Goal: Task Accomplishment & Management: Use online tool/utility

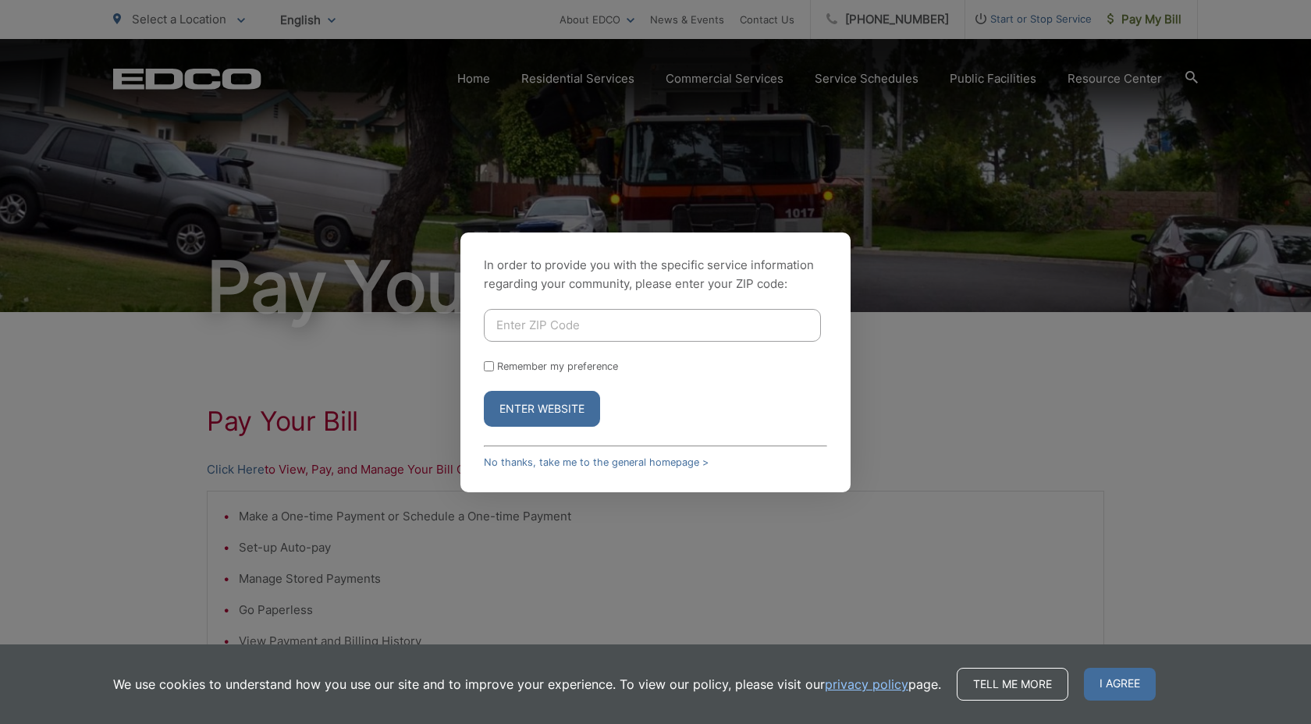
click at [556, 328] on input "Enter ZIP Code" at bounding box center [652, 325] width 337 height 33
type input "91901"
click at [487, 368] on input "Remember my preference" at bounding box center [489, 366] width 10 height 10
checkbox input "true"
click at [519, 404] on button "Enter Website" at bounding box center [542, 409] width 116 height 36
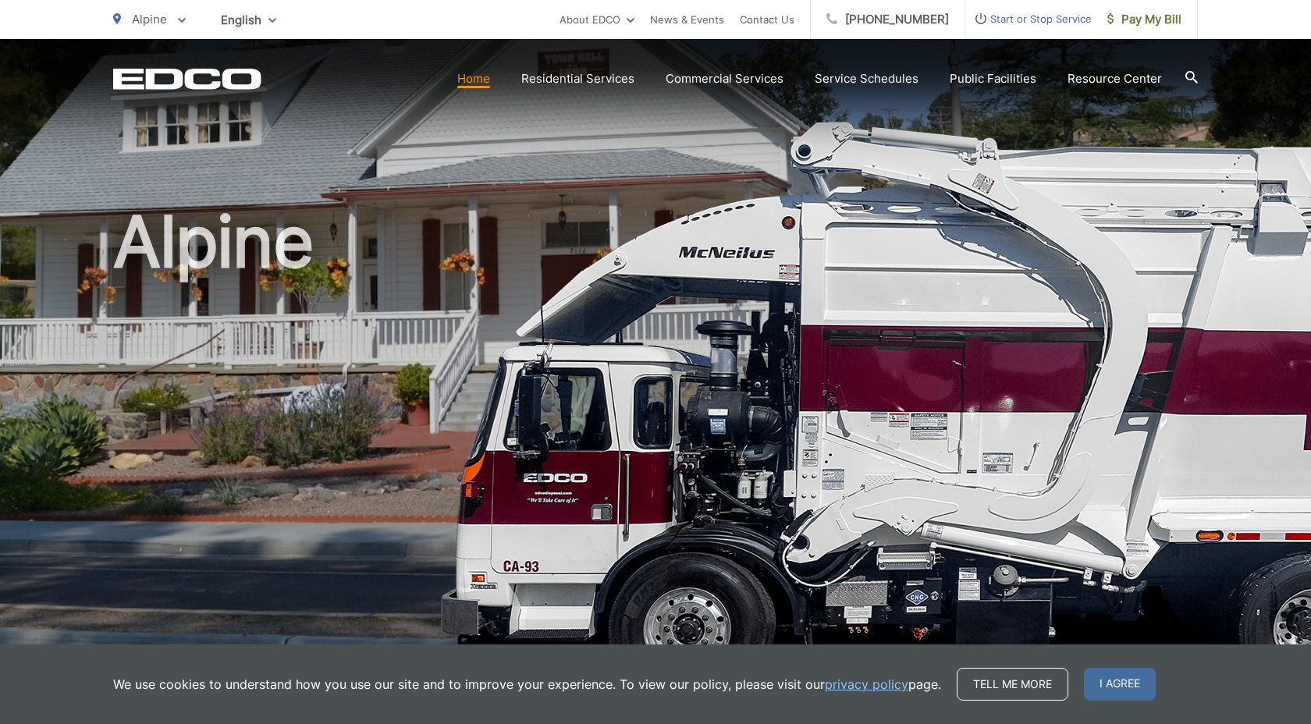
click at [1157, 23] on span "Pay My Bill" at bounding box center [1144, 19] width 74 height 19
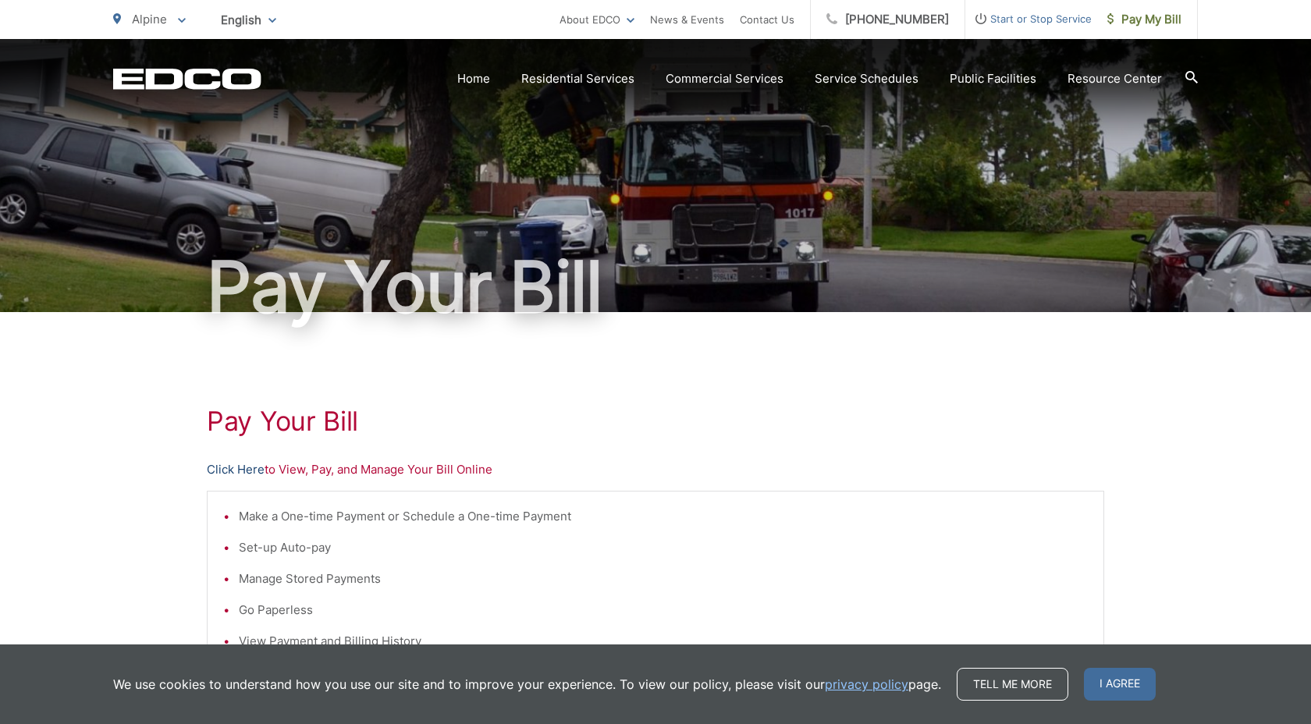
click at [238, 473] on link "Click Here" at bounding box center [236, 469] width 58 height 19
